Goal: Book appointment/travel/reservation

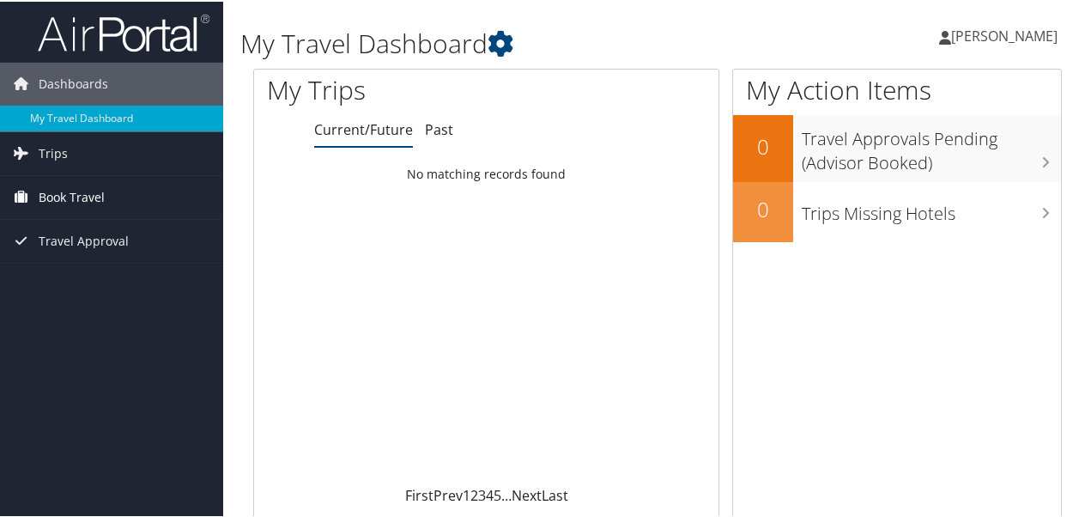
click at [74, 198] on span "Book Travel" at bounding box center [72, 195] width 66 height 43
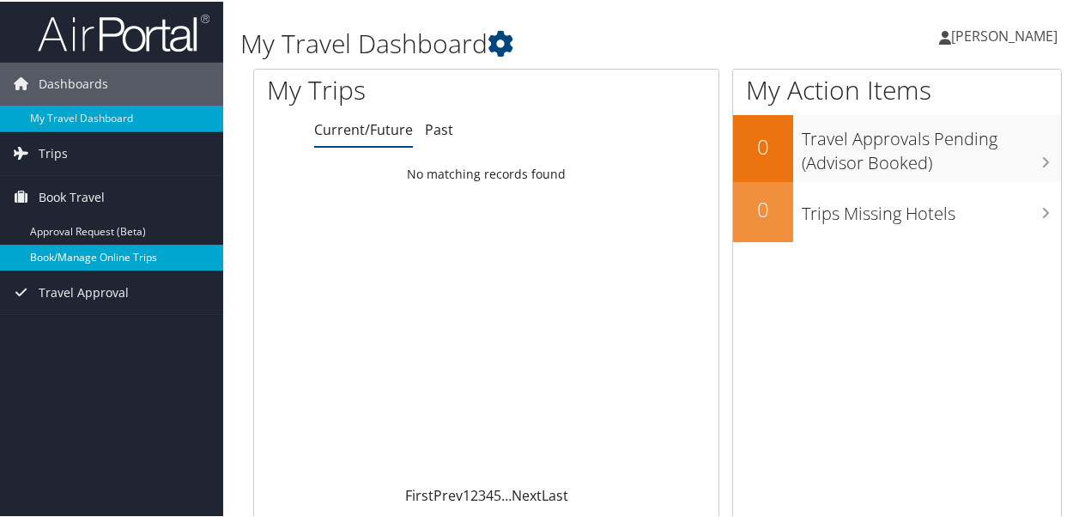
click at [86, 257] on link "Book/Manage Online Trips" at bounding box center [111, 256] width 223 height 26
click at [74, 251] on link "Book/Manage Online Trips" at bounding box center [111, 256] width 223 height 26
